Goal: Use online tool/utility: Utilize a website feature to perform a specific function

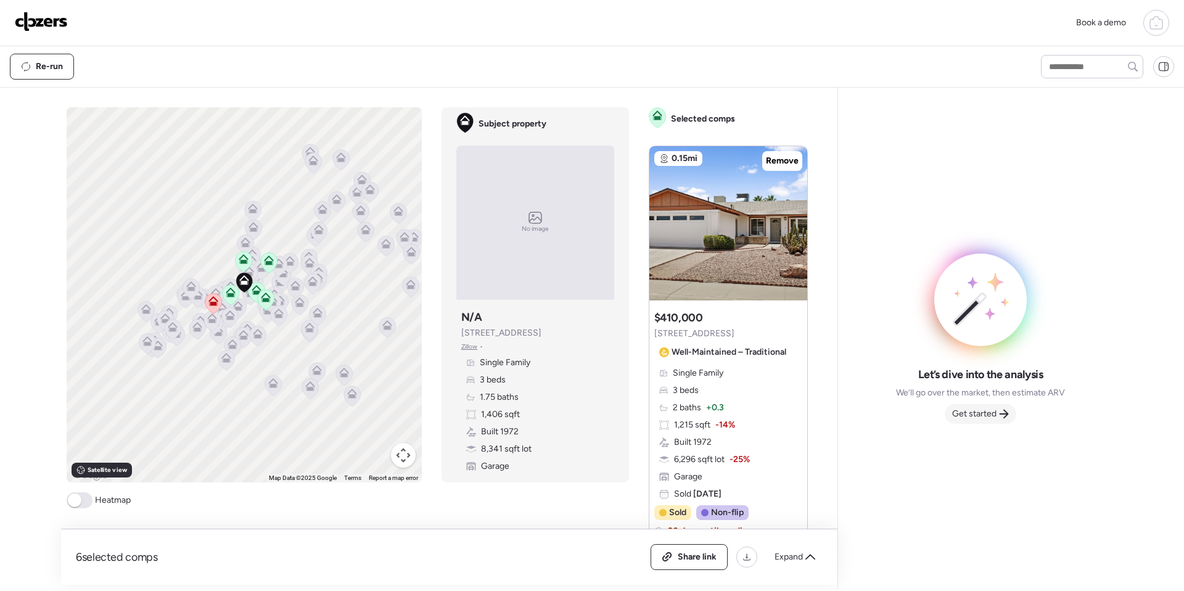
click at [625, 413] on span "Get started" at bounding box center [974, 414] width 44 height 12
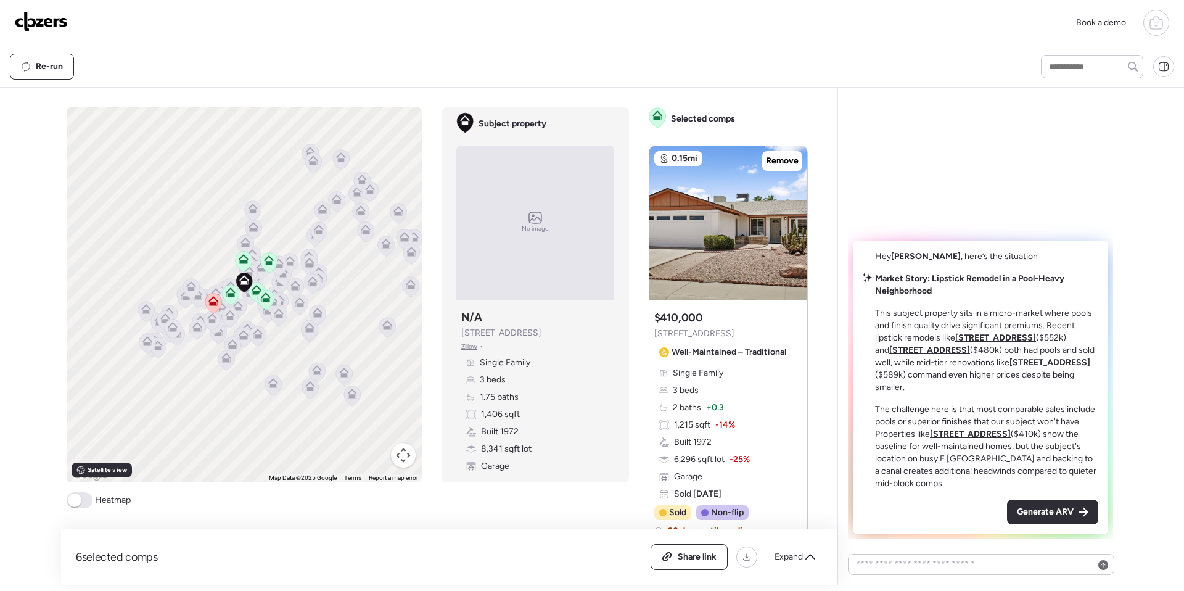
click at [625, 497] on div "Hey Chris , here’s the situation Market Story: Lipstick Remodel in a Pool-Heavy…" at bounding box center [980, 388] width 255 height 294
click at [625, 505] on span "Generate ARV" at bounding box center [1045, 512] width 57 height 12
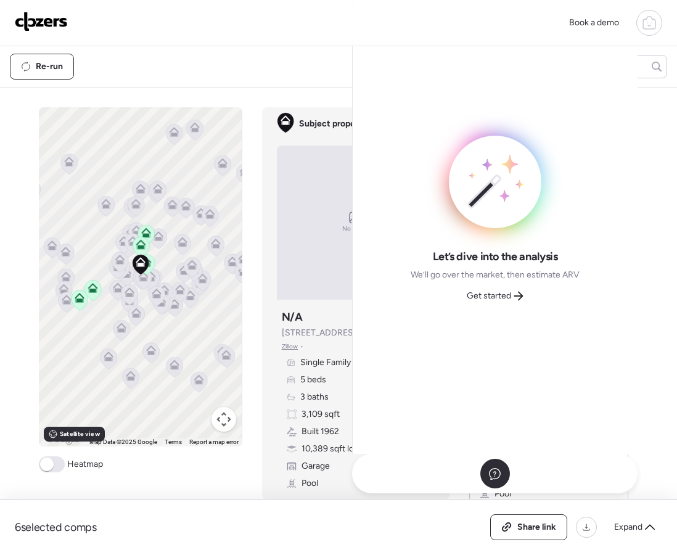
click at [480, 315] on div "Let’s dive into the analysis We’ll go over the market, then estimate ARV Get st…" at bounding box center [495, 221] width 265 height 447
click at [487, 297] on span "Get started" at bounding box center [489, 296] width 44 height 12
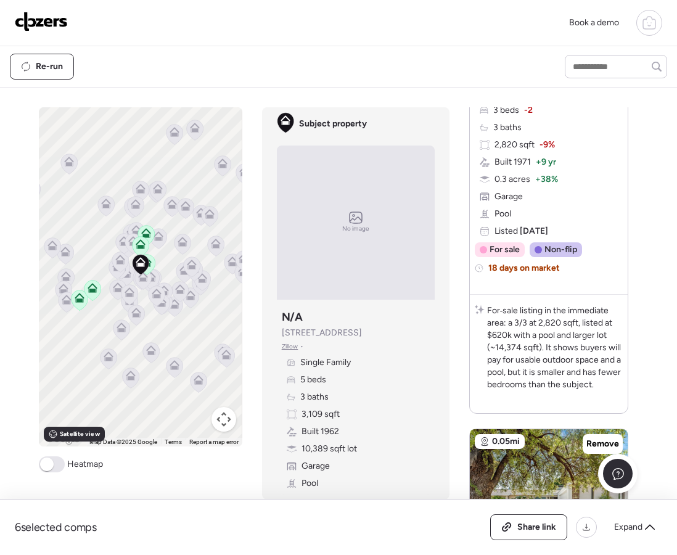
scroll to position [283, 0]
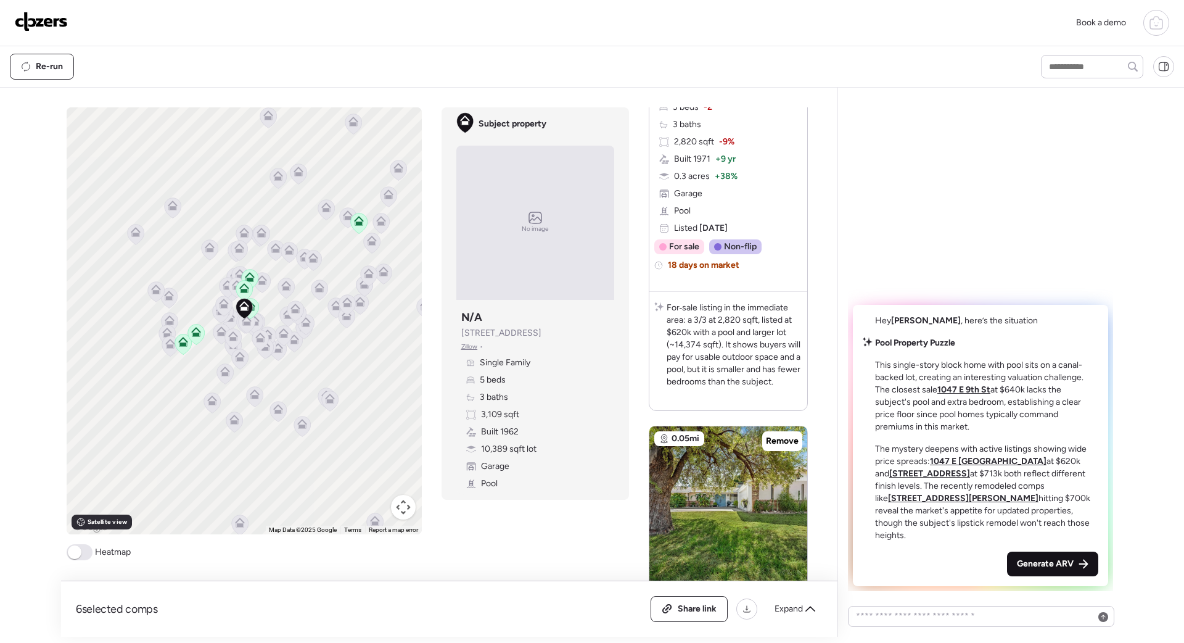
click at [677, 555] on span "Generate ARV" at bounding box center [1045, 564] width 57 height 12
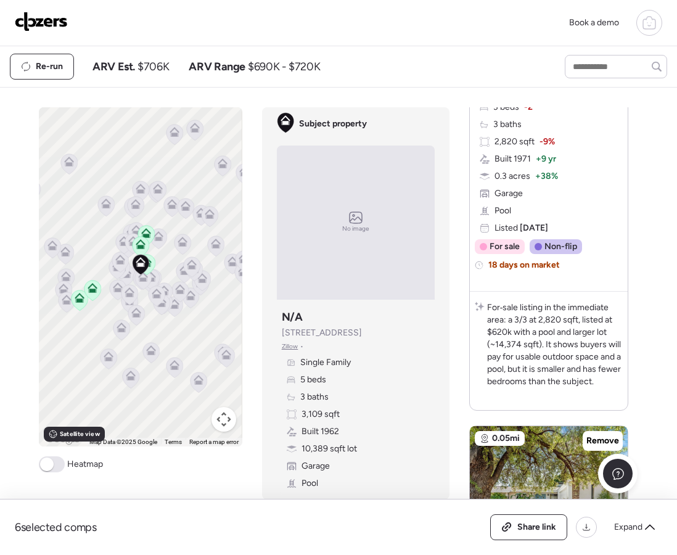
click at [395, 49] on div "Re-run ARV Est. $706K ARV Range $690K - $720K" at bounding box center [338, 66] width 677 height 41
click at [388, 25] on div "Book a demo" at bounding box center [339, 23] width 648 height 26
